Goal: Task Accomplishment & Management: Use online tool/utility

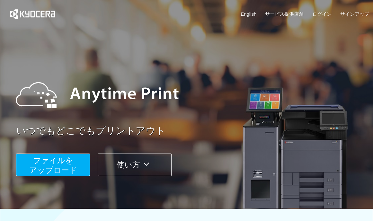
click at [39, 160] on span "ファイルを ​​アップロード" at bounding box center [53, 165] width 48 height 18
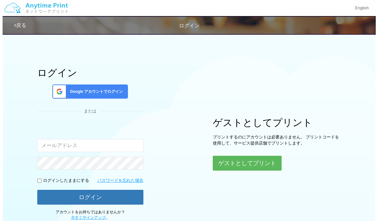
scroll to position [43, 0]
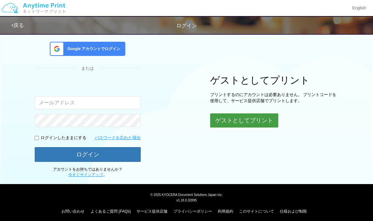
click at [232, 118] on button "ゲストとしてプリント" at bounding box center [244, 120] width 68 height 14
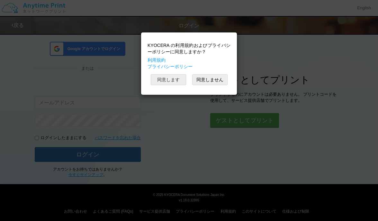
click at [170, 78] on button "同意します" at bounding box center [168, 79] width 35 height 11
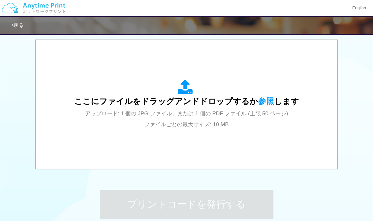
scroll to position [214, 0]
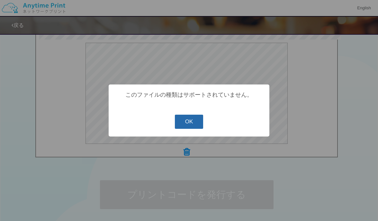
click at [192, 125] on button "OK" at bounding box center [189, 122] width 29 height 14
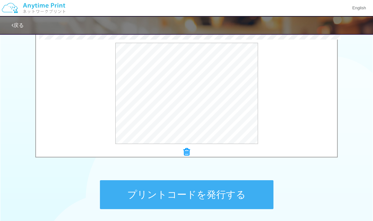
click at [183, 190] on button "プリントコードを発行する" at bounding box center [187, 194] width 174 height 29
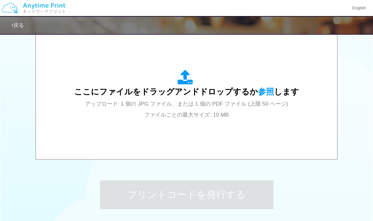
scroll to position [0, 0]
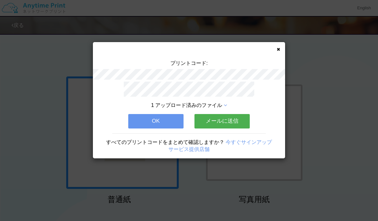
click at [221, 122] on button "メールに送信" at bounding box center [221, 121] width 55 height 14
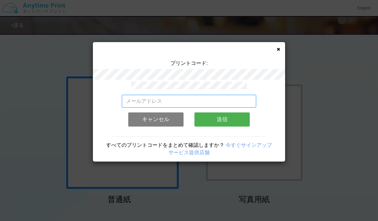
click at [175, 97] on input "email" at bounding box center [189, 101] width 135 height 13
click at [280, 47] on div "プリントコード: 有効なメールアドレスを入力してください。 このメールアドレスは、すでに別のアカウントと関連付けられています。 キャンセル 送信 すべてのプリ…" at bounding box center [189, 102] width 192 height 120
click at [278, 50] on icon at bounding box center [278, 49] width 3 height 4
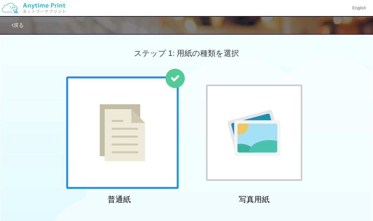
click at [333, 85] on div "普通紙 写真用紙" at bounding box center [186, 141] width 373 height 130
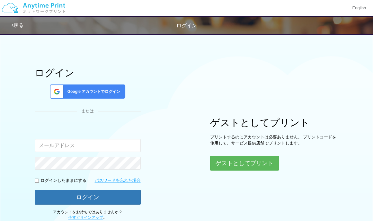
scroll to position [43, 0]
